Goal: Task Accomplishment & Management: Manage account settings

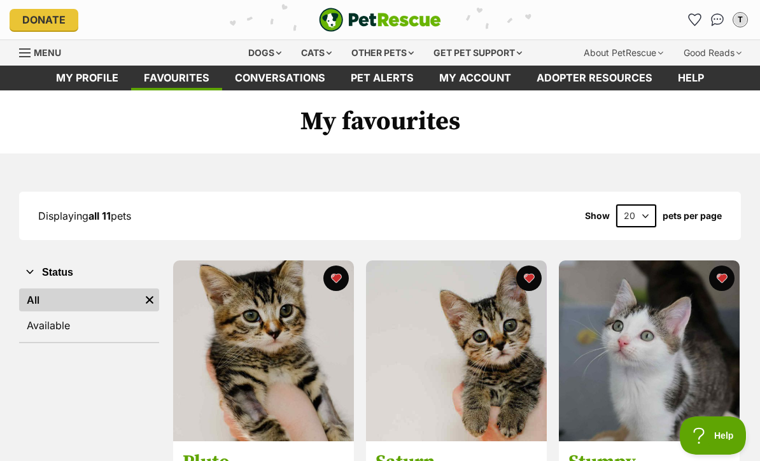
click at [374, 78] on link "Pet alerts" at bounding box center [382, 78] width 88 height 25
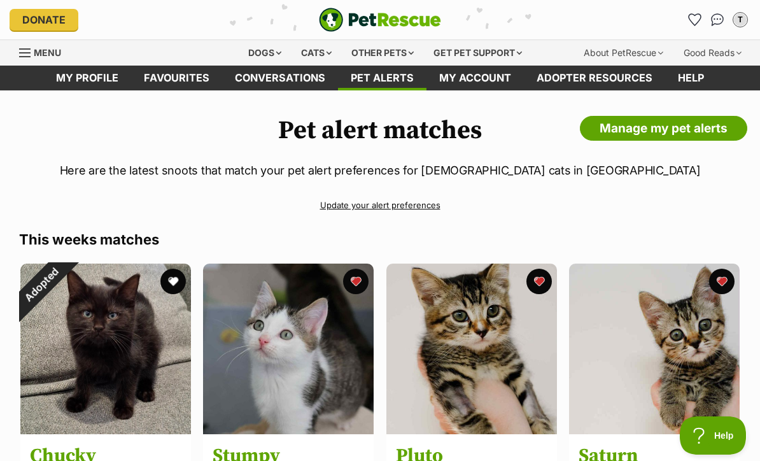
click at [110, 62] on div "Menu" at bounding box center [110, 52] width 183 height 25
click at [178, 74] on link "Favourites" at bounding box center [176, 78] width 91 height 25
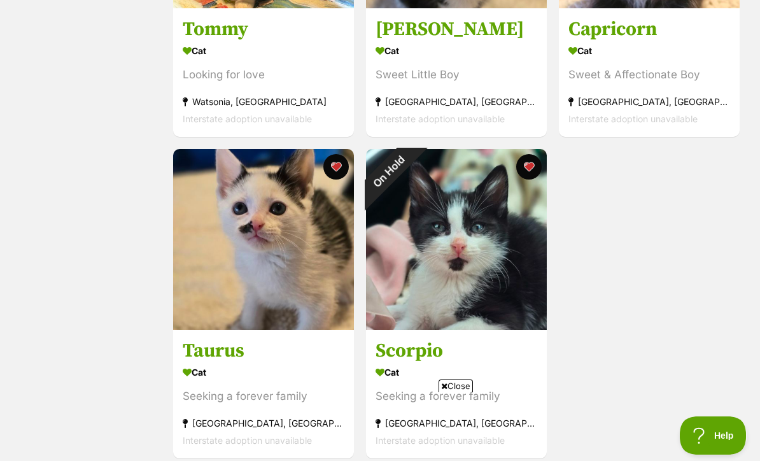
scroll to position [1095, 0]
